Goal: Find specific fact: Find specific fact

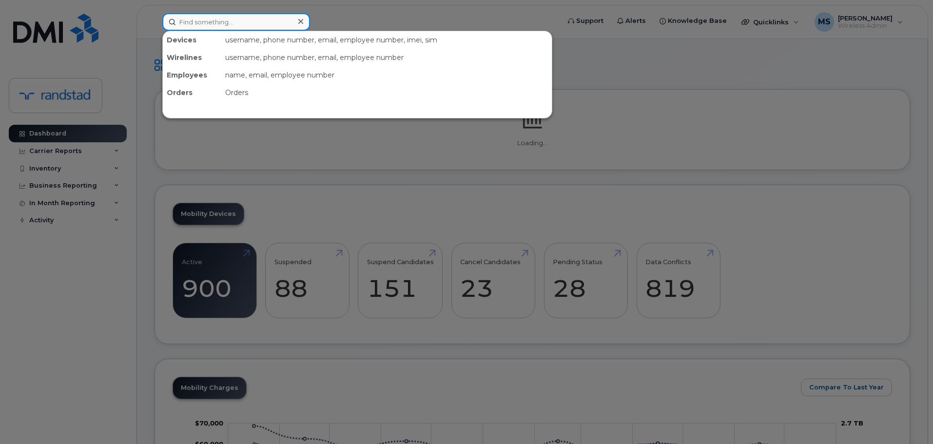
click at [243, 24] on input at bounding box center [236, 22] width 148 height 18
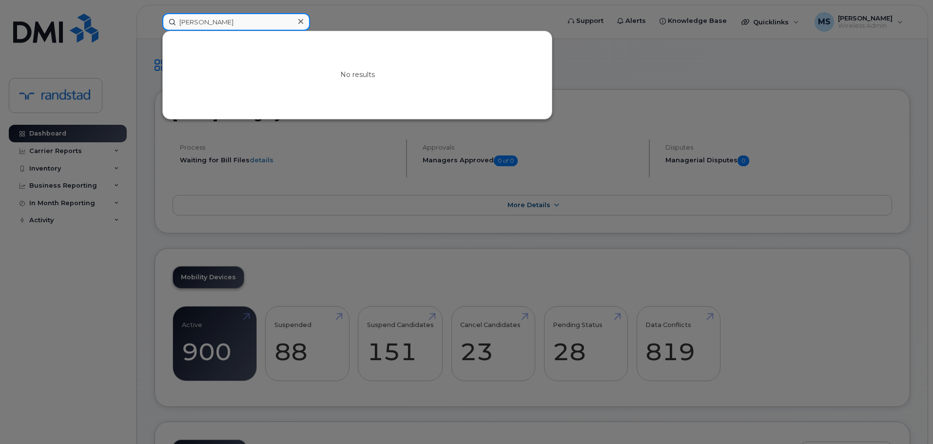
click at [245, 25] on input "[PERSON_NAME]" at bounding box center [236, 22] width 148 height 18
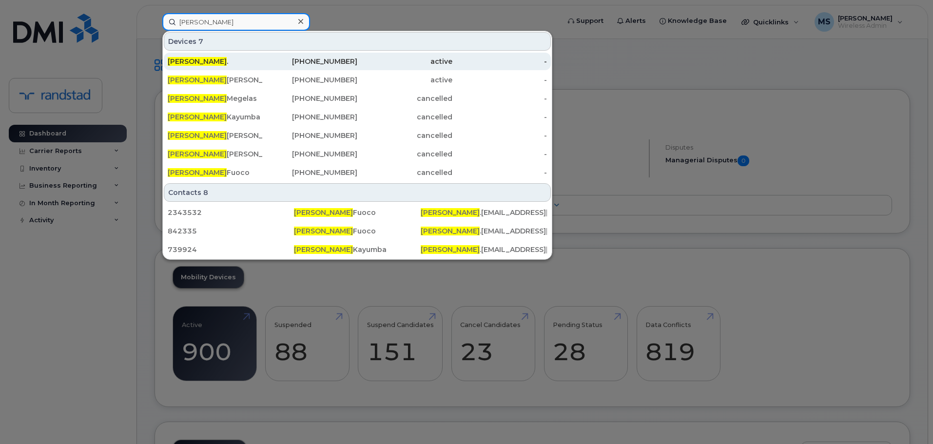
type input "[PERSON_NAME]"
click at [250, 54] on div "[PERSON_NAME] ." at bounding box center [215, 62] width 95 height 18
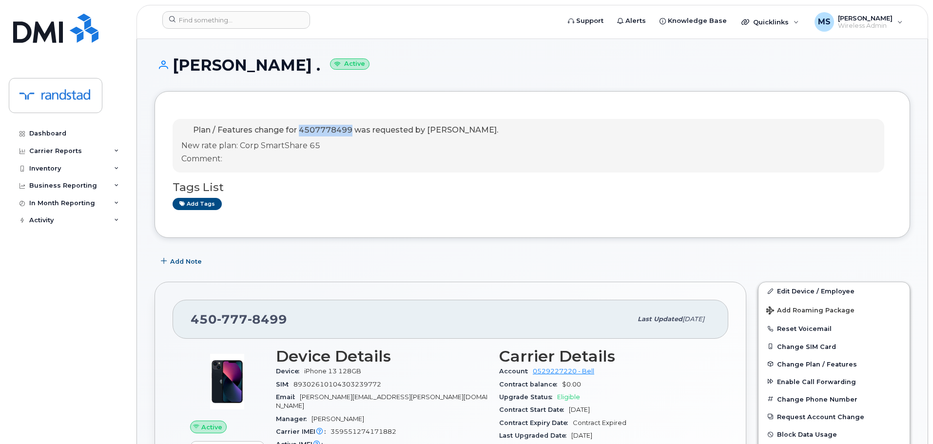
drag, startPoint x: 299, startPoint y: 130, endPoint x: 352, endPoint y: 129, distance: 53.2
click at [352, 129] on span "Plan / Features change for 4507778499 was requested by Matthew Shuster." at bounding box center [345, 129] width 305 height 9
copy span "4507778499"
